Goal: Check status: Check status

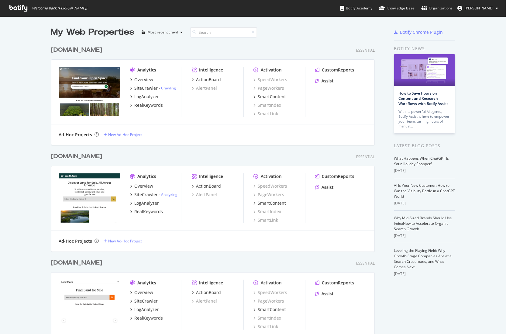
scroll to position [334, 506]
click at [171, 87] on link "Crawling" at bounding box center [168, 87] width 15 height 5
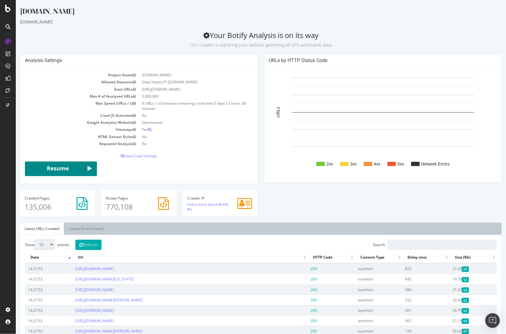
drag, startPoint x: 80, startPoint y: 171, endPoint x: 85, endPoint y: 175, distance: 6.7
click at [80, 171] on button "Resume" at bounding box center [61, 168] width 72 height 15
